Goal: Task Accomplishment & Management: Manage account settings

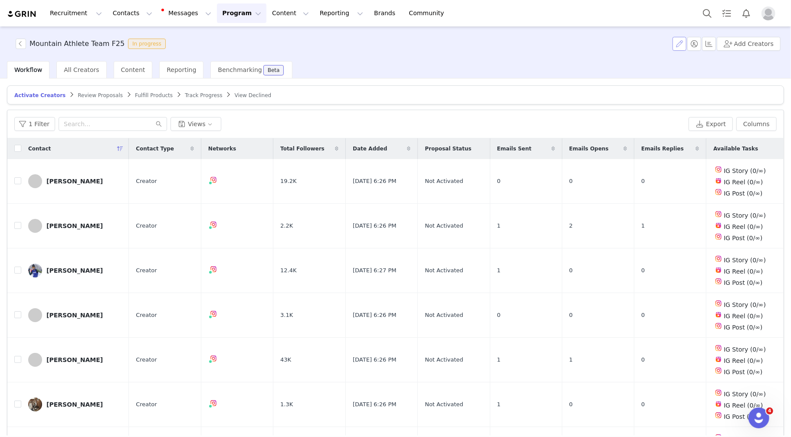
click at [681, 44] on button "button" at bounding box center [679, 44] width 14 height 14
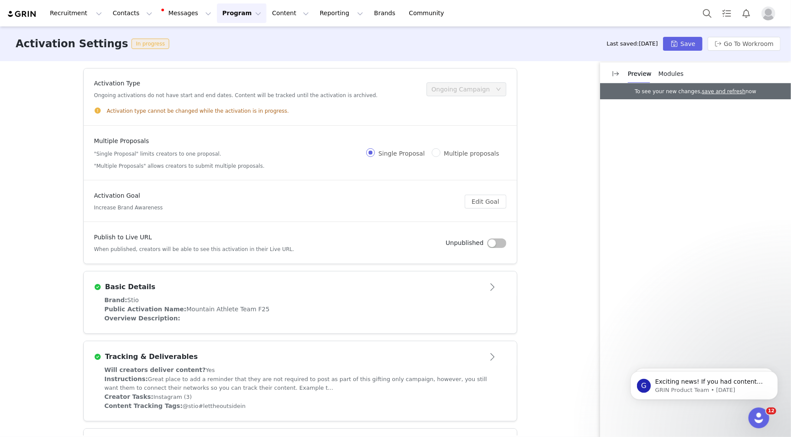
click at [491, 240] on button "button" at bounding box center [496, 244] width 19 height 10
click at [677, 46] on button "Save" at bounding box center [682, 44] width 39 height 14
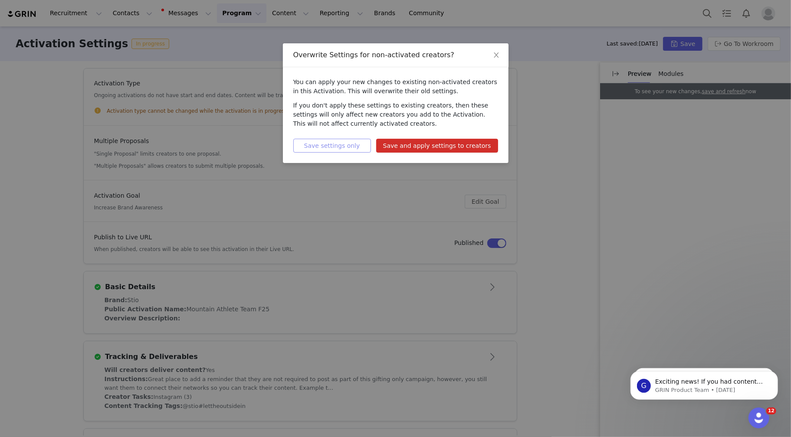
click at [351, 149] on button "Save settings only" at bounding box center [332, 146] width 78 height 14
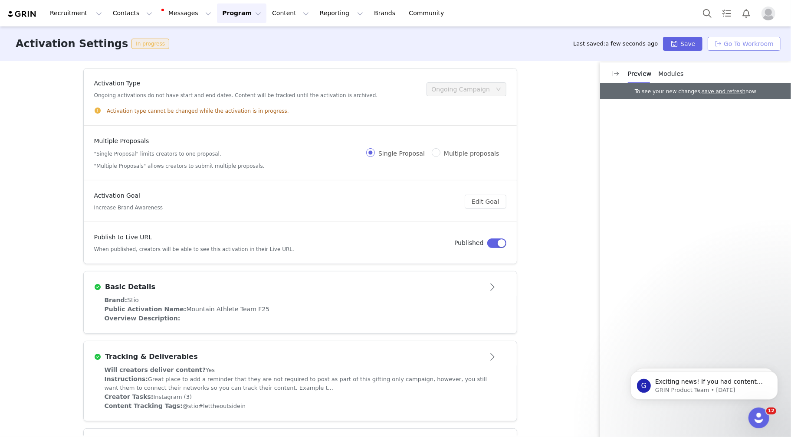
click at [726, 47] on button "Go To Workroom" at bounding box center [743, 44] width 73 height 14
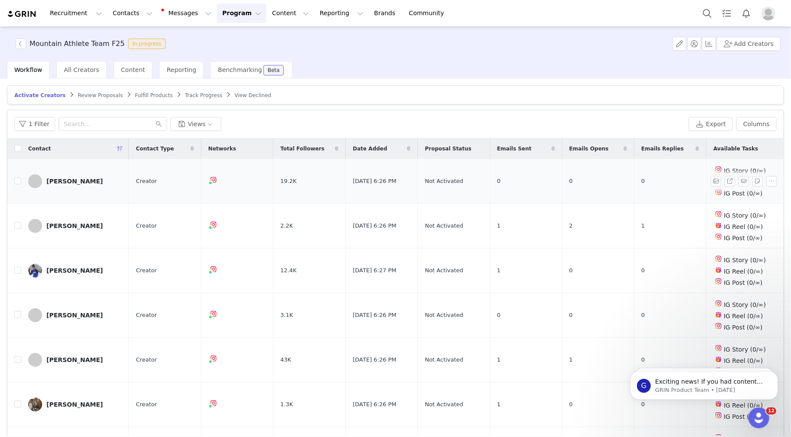
click at [97, 183] on link "Andrew Pollard" at bounding box center [75, 181] width 94 height 14
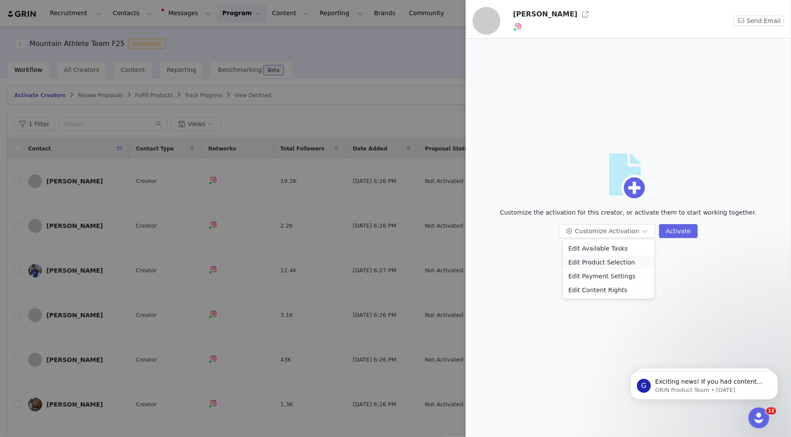
click at [596, 262] on li "Edit Product Selection" at bounding box center [608, 262] width 91 height 14
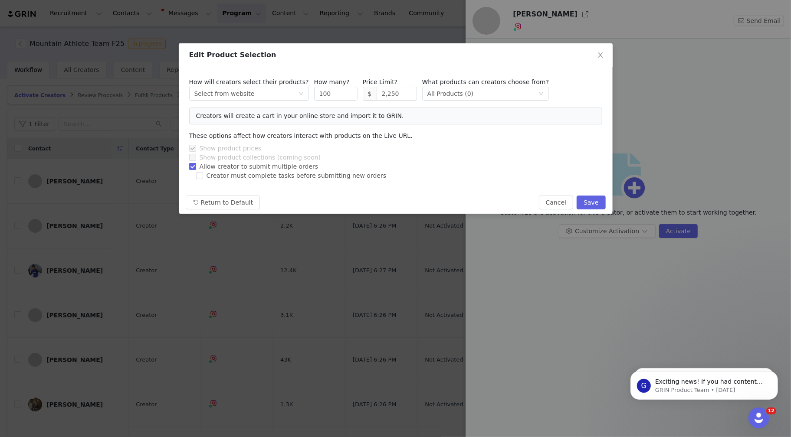
click at [363, 290] on div "Edit Product Selection How will creators select their products? Select method S…" at bounding box center [395, 218] width 791 height 437
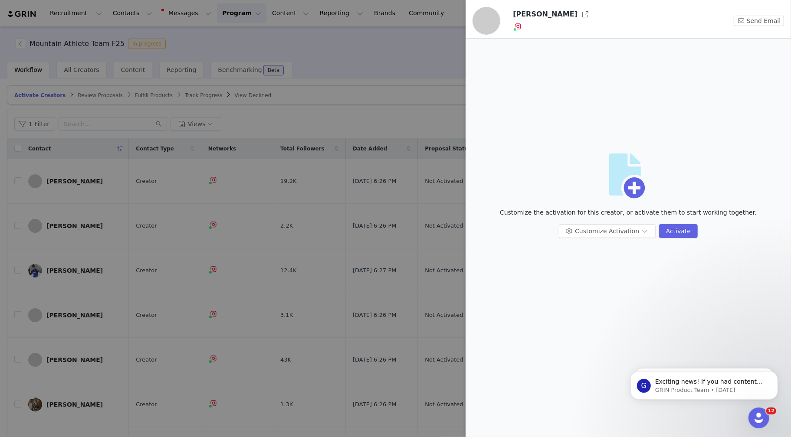
click at [82, 265] on div at bounding box center [395, 218] width 791 height 437
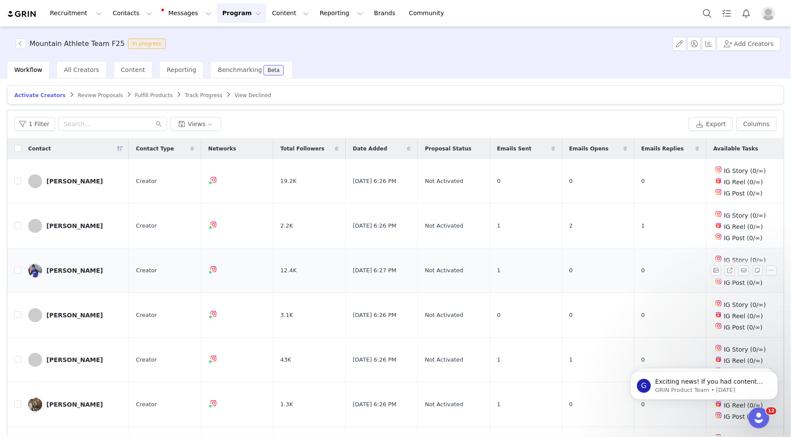
click at [72, 268] on div "Ben Ogden" at bounding box center [74, 270] width 56 height 7
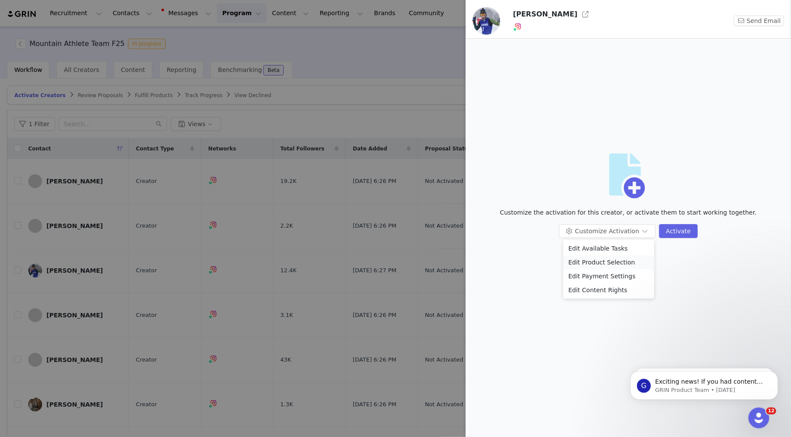
click at [594, 261] on li "Edit Product Selection" at bounding box center [608, 262] width 91 height 14
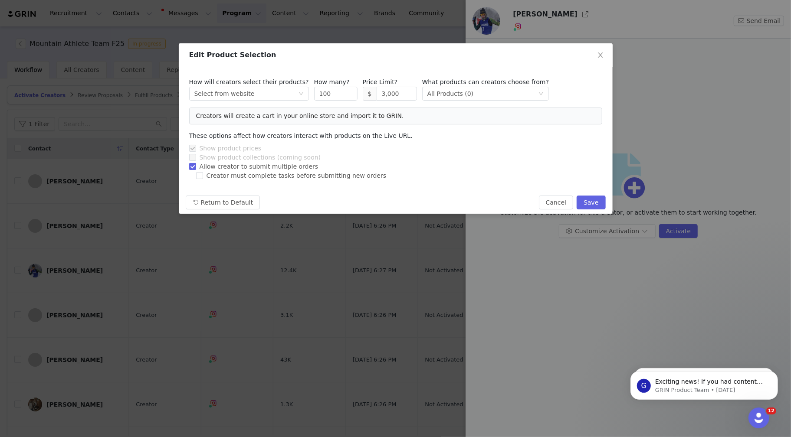
click at [385, 271] on div "Edit Product Selection How will creators select their products? Select method S…" at bounding box center [395, 218] width 791 height 437
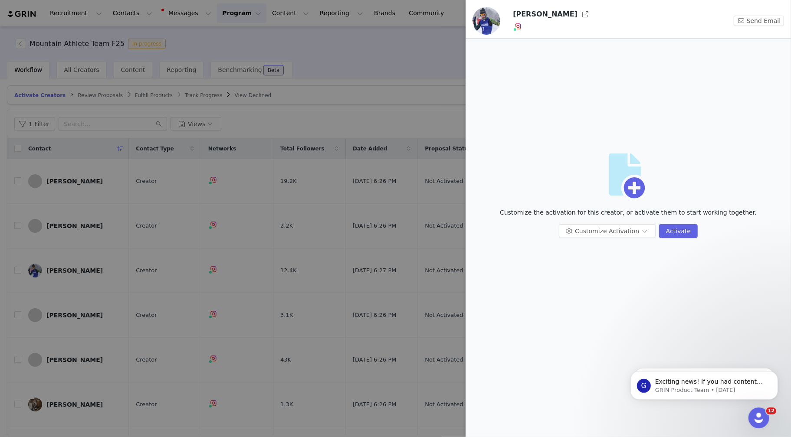
click at [352, 72] on div at bounding box center [395, 218] width 791 height 437
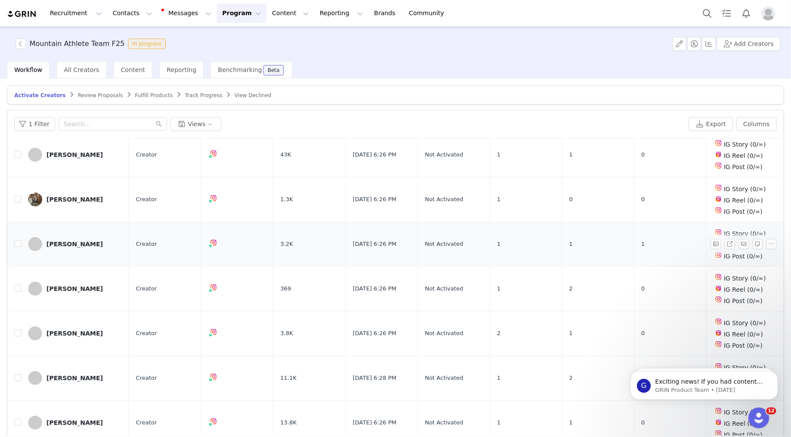
scroll to position [217, 0]
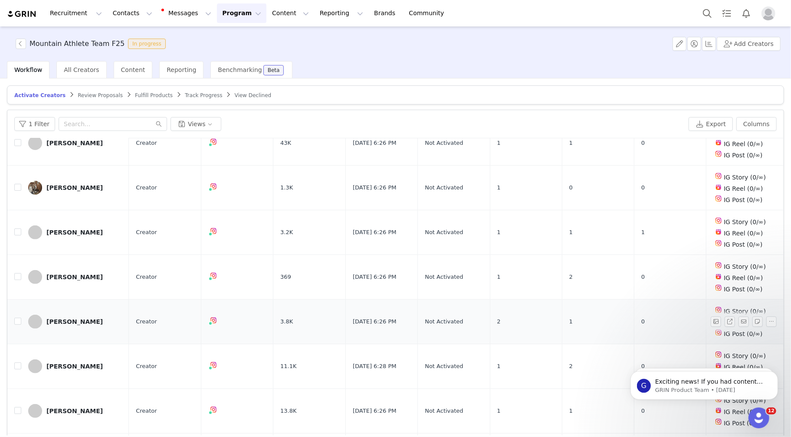
click at [65, 318] on div "[PERSON_NAME]" at bounding box center [74, 321] width 56 height 7
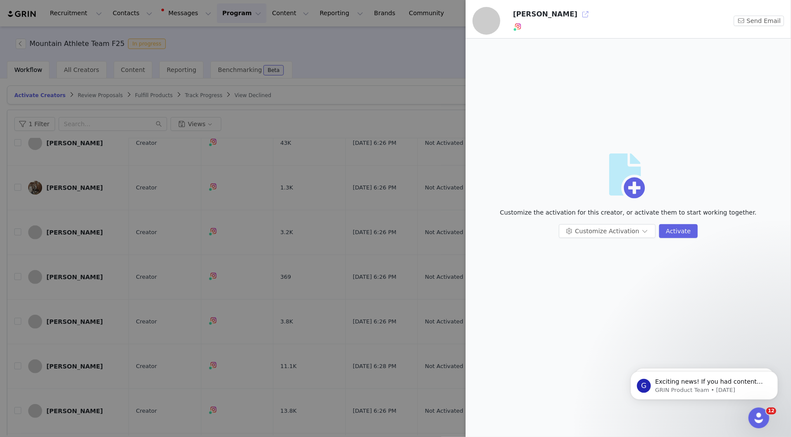
click at [578, 16] on button "button" at bounding box center [585, 14] width 14 height 14
click at [338, 223] on div at bounding box center [395, 218] width 791 height 437
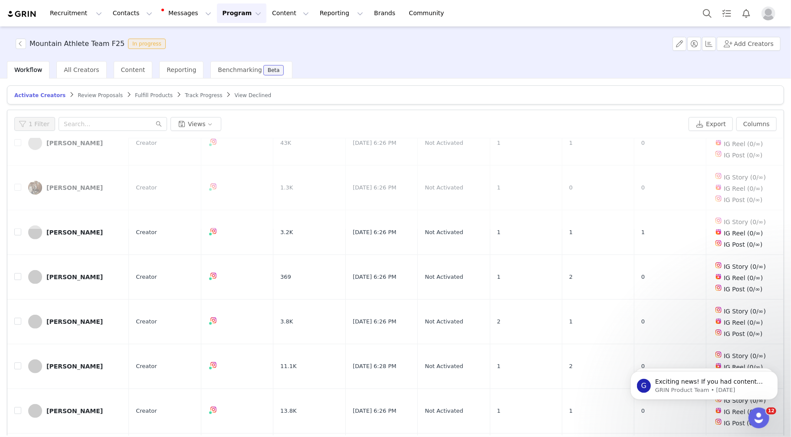
scroll to position [0, 0]
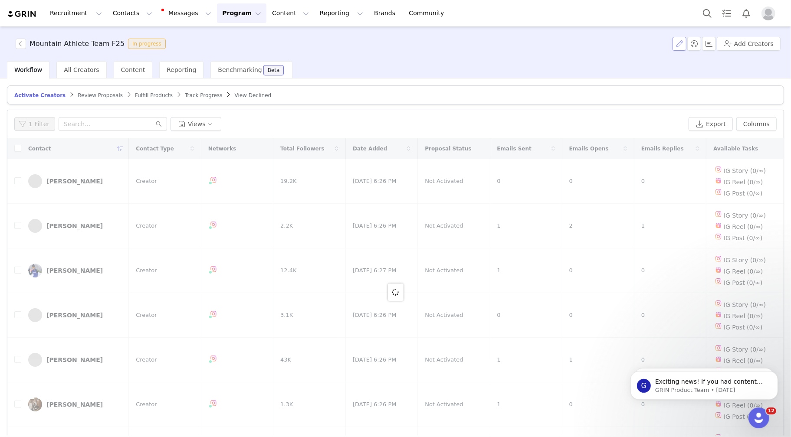
click at [683, 45] on button "button" at bounding box center [679, 44] width 14 height 14
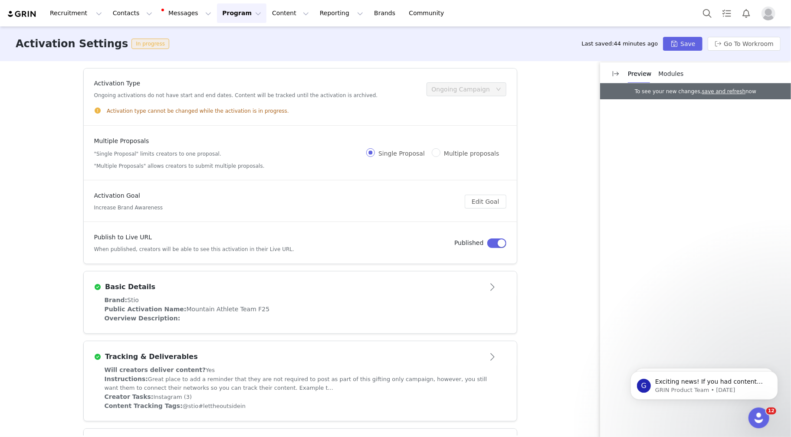
scroll to position [53, 0]
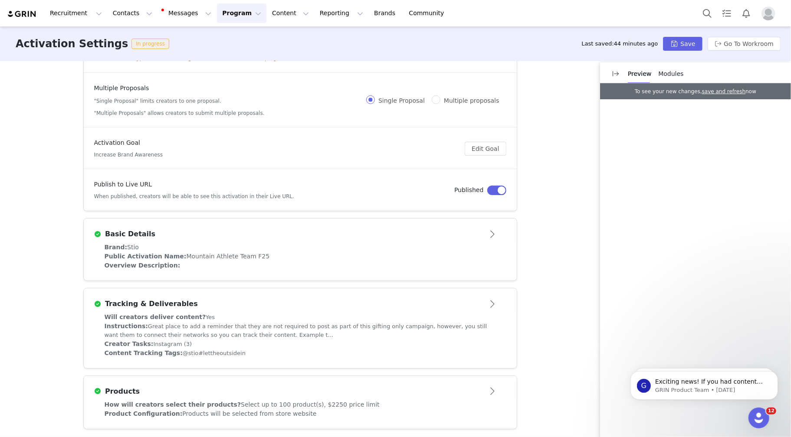
click at [185, 242] on article "Basic Details" at bounding box center [300, 231] width 433 height 24
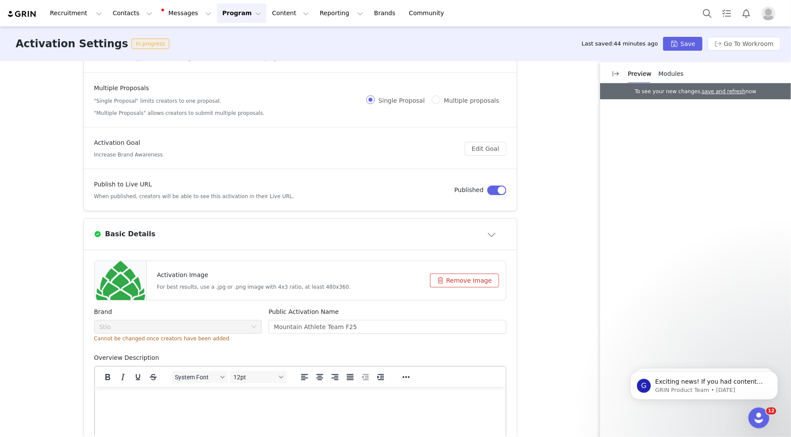
scroll to position [0, 0]
click at [449, 279] on button "Remove Image" at bounding box center [464, 281] width 69 height 14
click at [450, 282] on button "Click or drag file" at bounding box center [462, 281] width 74 height 14
click at [681, 45] on button "Save" at bounding box center [682, 44] width 39 height 14
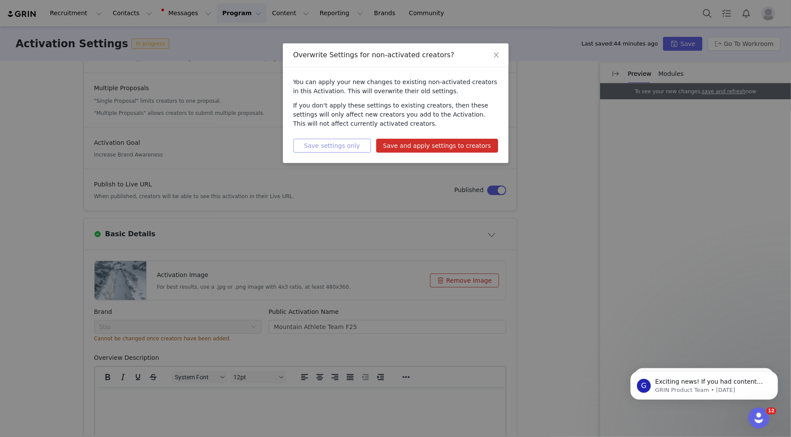
click at [336, 147] on button "Save settings only" at bounding box center [332, 146] width 78 height 14
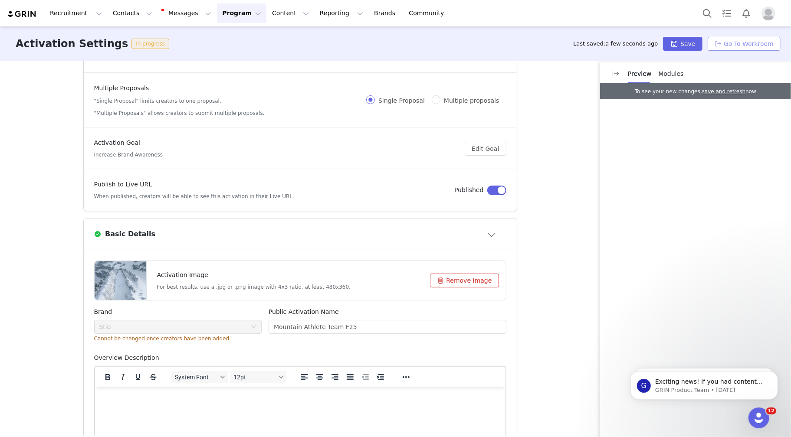
click at [725, 42] on button "Go To Workroom" at bounding box center [743, 44] width 73 height 14
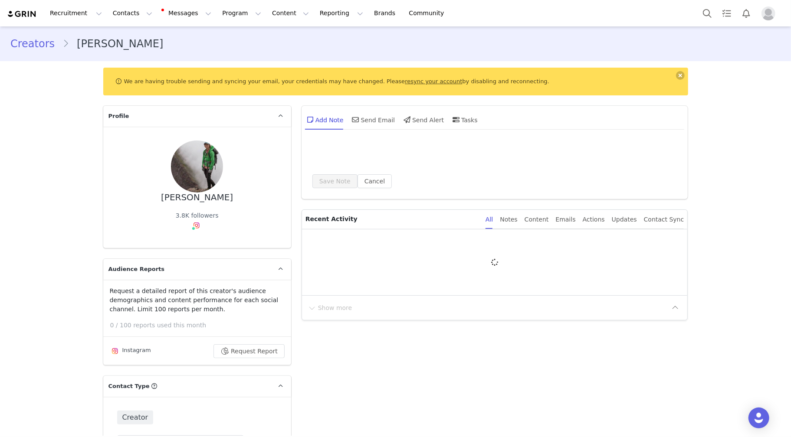
type input "+1 ([GEOGRAPHIC_DATA])"
